Goal: Navigation & Orientation: Understand site structure

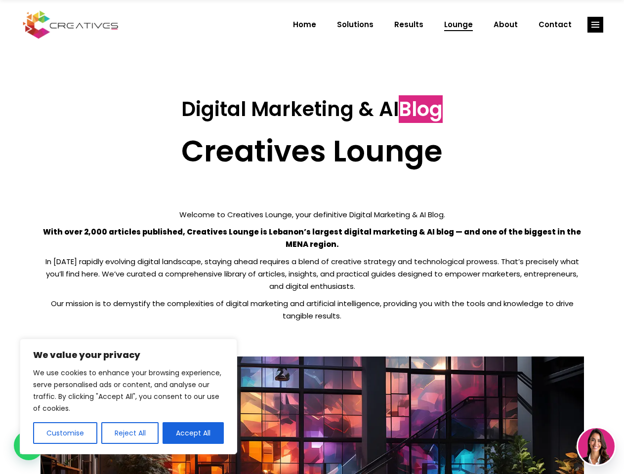
click at [312, 237] on p "With over 2,000 articles published, Creatives Lounge is Lebanon’s largest digit…" at bounding box center [313, 238] width 544 height 25
click at [65, 433] on button "Customise" at bounding box center [65, 434] width 64 height 22
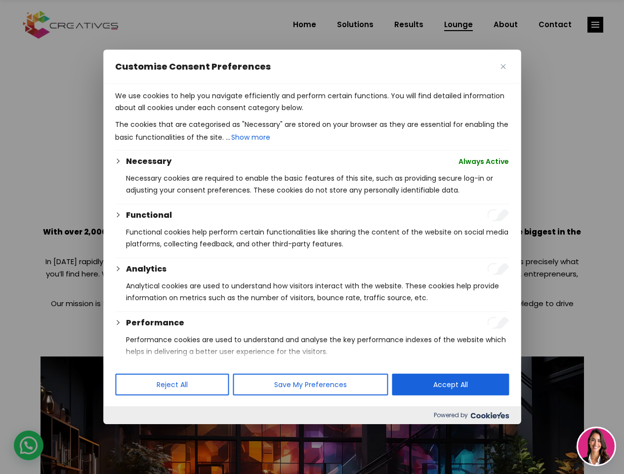
click at [129, 433] on div at bounding box center [312, 237] width 624 height 474
click at [193, 114] on p "We use cookies to help you navigate efficiently and perform certain functions. …" at bounding box center [312, 102] width 394 height 24
click at [595, 25] on div at bounding box center [312, 237] width 624 height 474
click at [596, 447] on img at bounding box center [596, 446] width 37 height 37
